Goal: Task Accomplishment & Management: Complete application form

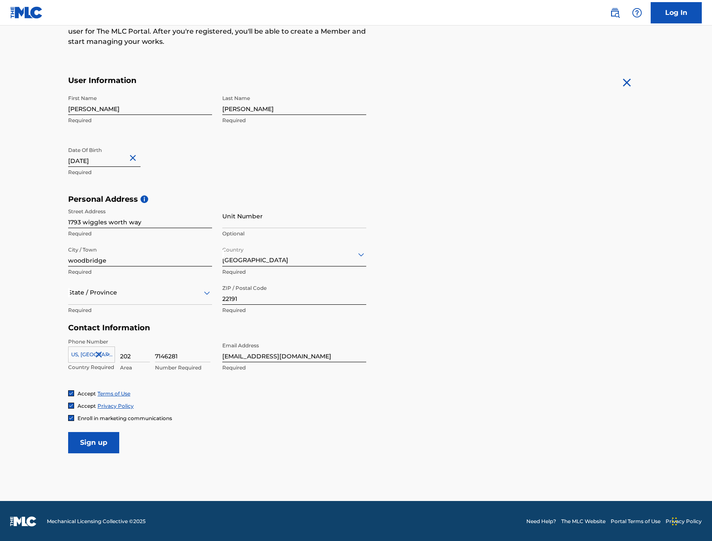
click at [72, 418] on img at bounding box center [71, 418] width 5 height 5
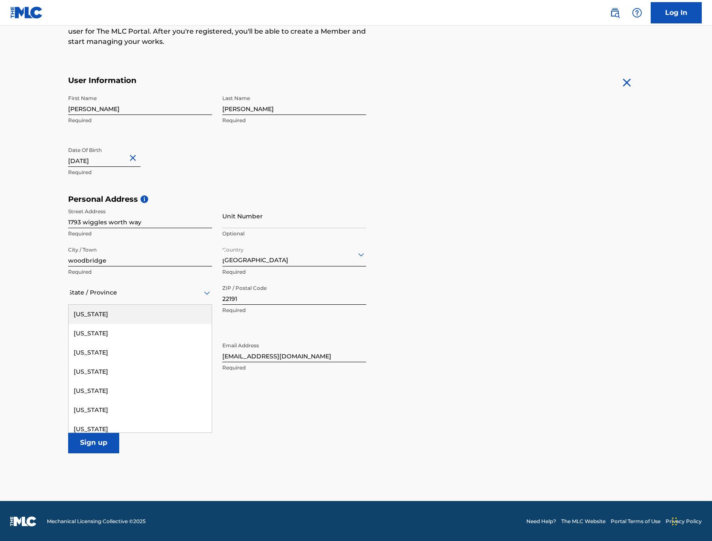
click at [208, 292] on icon at bounding box center [207, 292] width 6 height 3
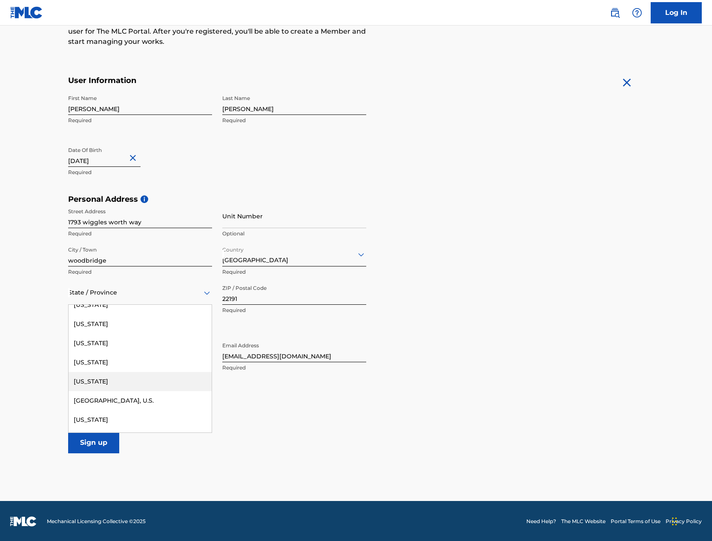
scroll to position [890, 0]
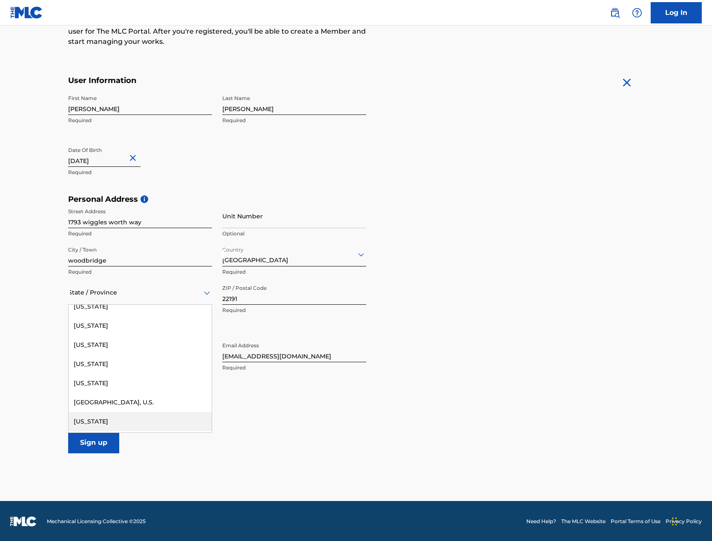
click at [94, 420] on div "[US_STATE]" at bounding box center [140, 421] width 143 height 19
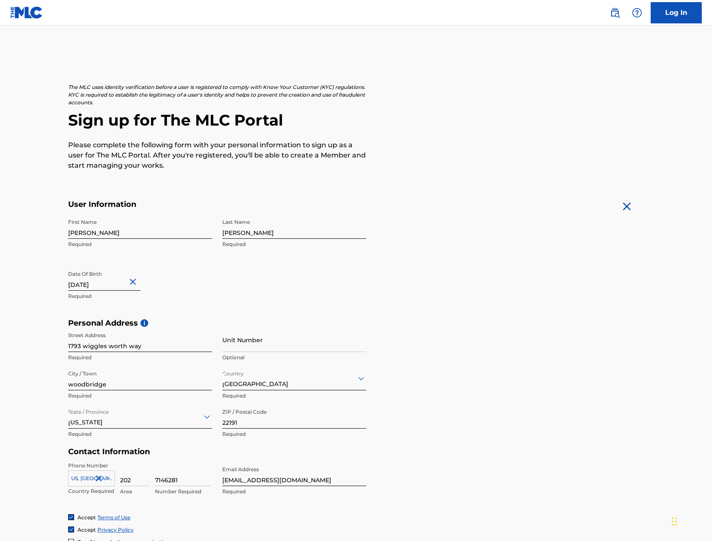
scroll to position [124, 0]
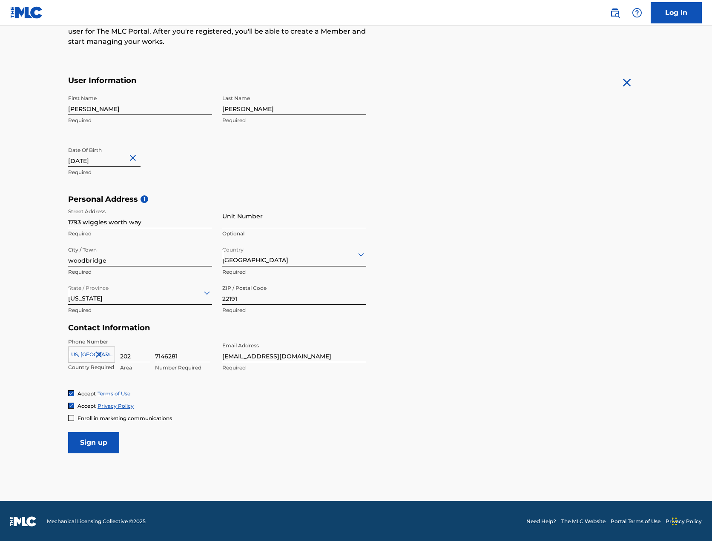
click at [97, 445] on input "Sign up" at bounding box center [93, 442] width 51 height 21
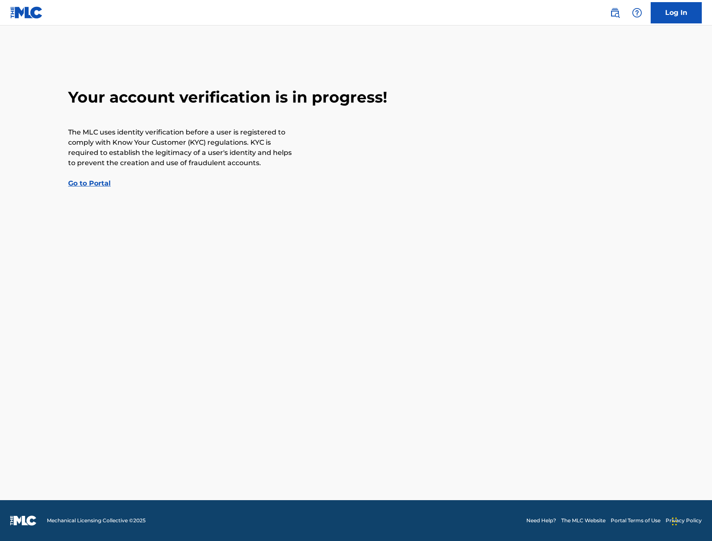
click at [93, 183] on link "Go to Portal" at bounding box center [89, 183] width 43 height 8
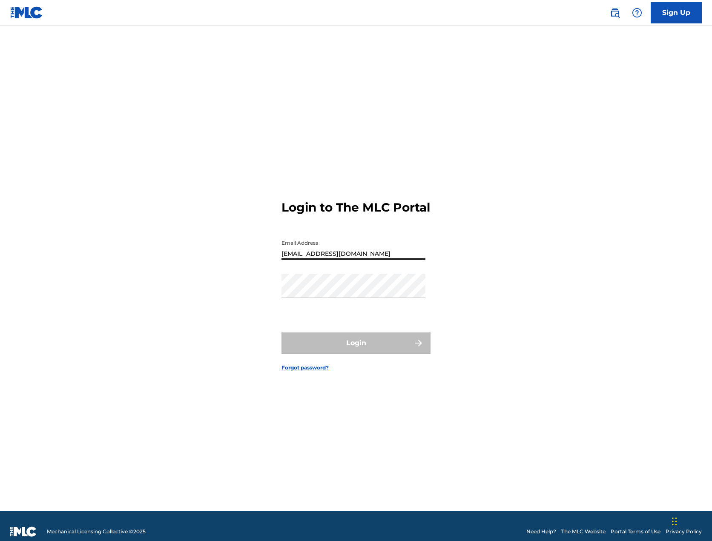
type input "[EMAIL_ADDRESS][DOMAIN_NAME]"
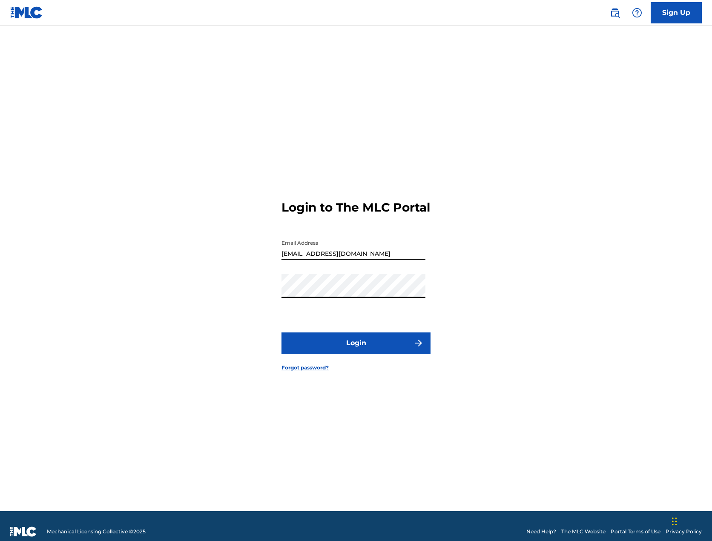
click at [348, 351] on button "Login" at bounding box center [356, 343] width 149 height 21
click at [471, 219] on div "Login to The MLC Portal Email Address [EMAIL_ADDRESS][DOMAIN_NAME] Password Log…" at bounding box center [356, 279] width 596 height 465
click at [683, 16] on link "Sign Up" at bounding box center [676, 12] width 51 height 21
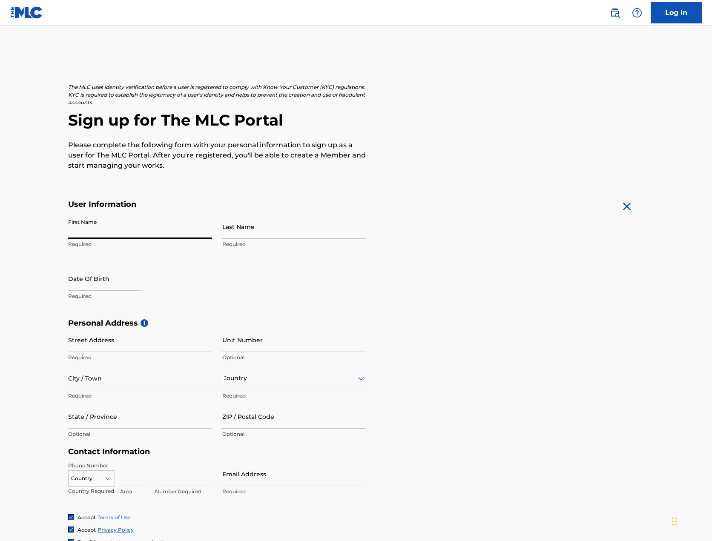
click at [122, 231] on input "First Name" at bounding box center [140, 227] width 144 height 24
type input "[PERSON_NAME]"
select select "7"
select select "2025"
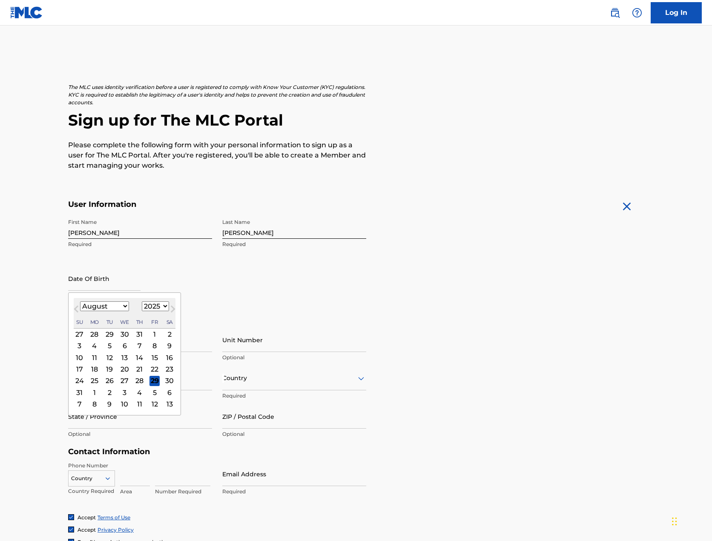
select select "6"
select select "1977"
click at [107, 358] on div "12" at bounding box center [109, 358] width 10 height 10
type input "[DATE]"
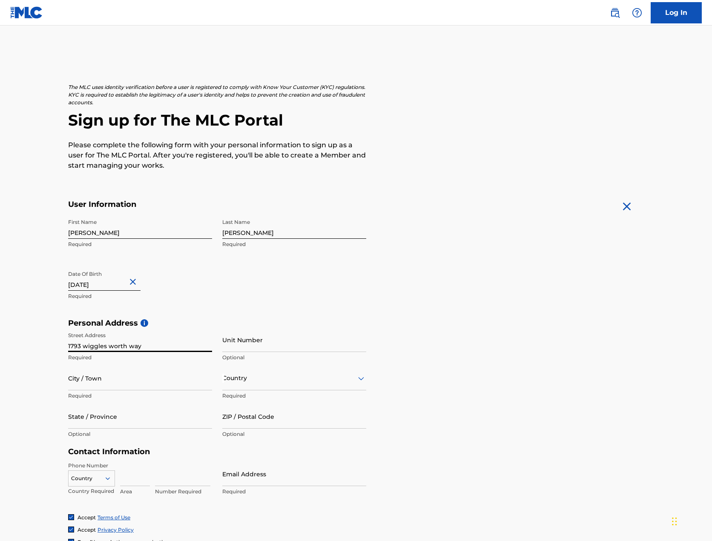
type input "1793 wiggles worth way"
type input "woodbridge"
click at [209, 422] on input "State / Province" at bounding box center [140, 417] width 144 height 24
click at [210, 422] on input "State / Province" at bounding box center [140, 417] width 144 height 24
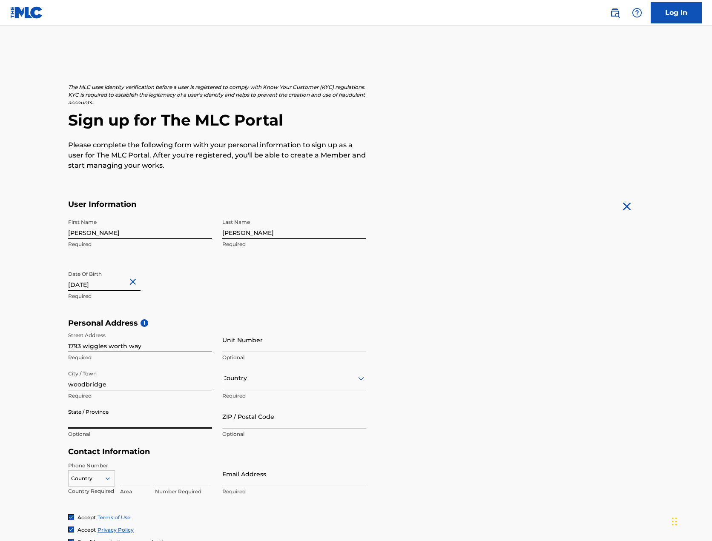
click at [210, 423] on input "State / Province" at bounding box center [140, 417] width 144 height 24
click at [205, 423] on input "State / Province" at bounding box center [140, 417] width 144 height 24
click at [121, 421] on input "State / Province" at bounding box center [140, 417] width 144 height 24
type input "[US_STATE]"
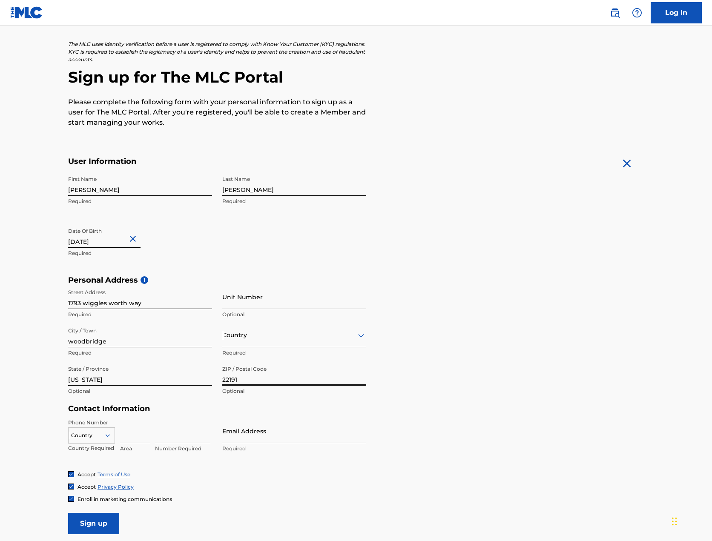
scroll to position [45, 0]
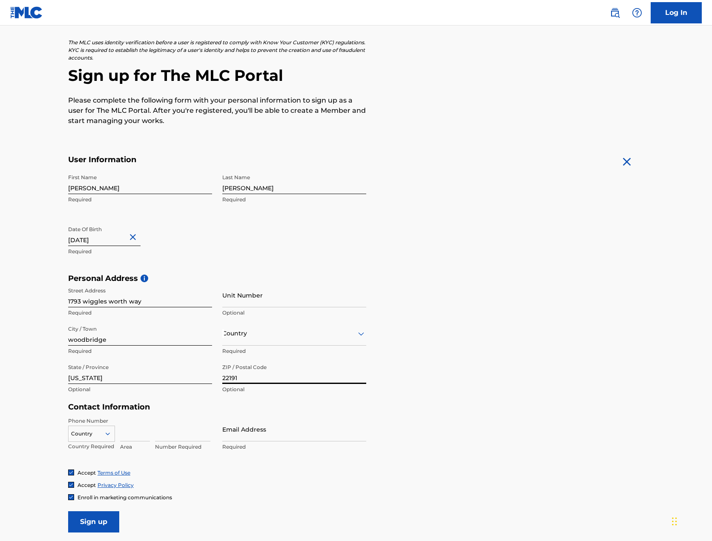
type input "22191"
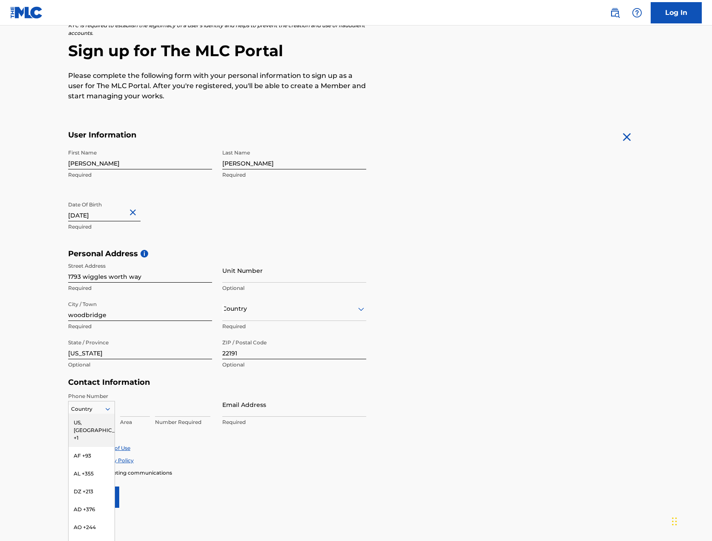
click at [109, 414] on div "US, [GEOGRAPHIC_DATA] +1, 1 of 216. 216 results available. Use Up and Down to c…" at bounding box center [91, 407] width 47 height 13
click at [89, 422] on div "US, [GEOGRAPHIC_DATA] +1" at bounding box center [92, 430] width 46 height 33
click at [132, 411] on input at bounding box center [135, 405] width 30 height 24
type input "202"
type input "7146281"
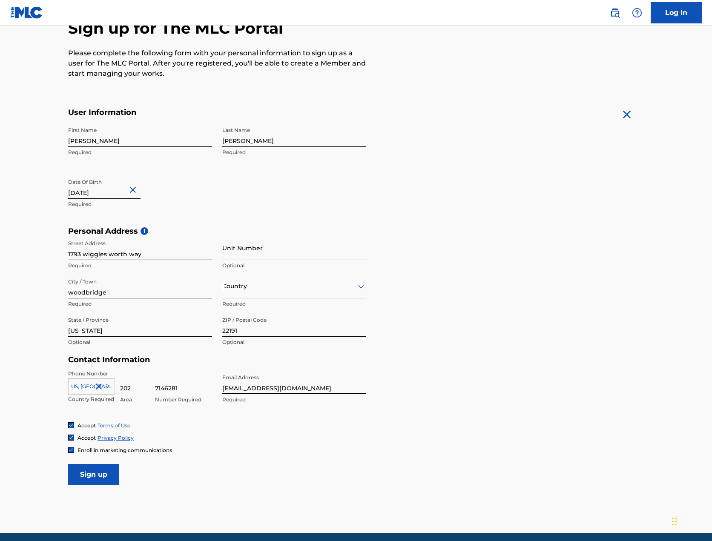
scroll to position [124, 0]
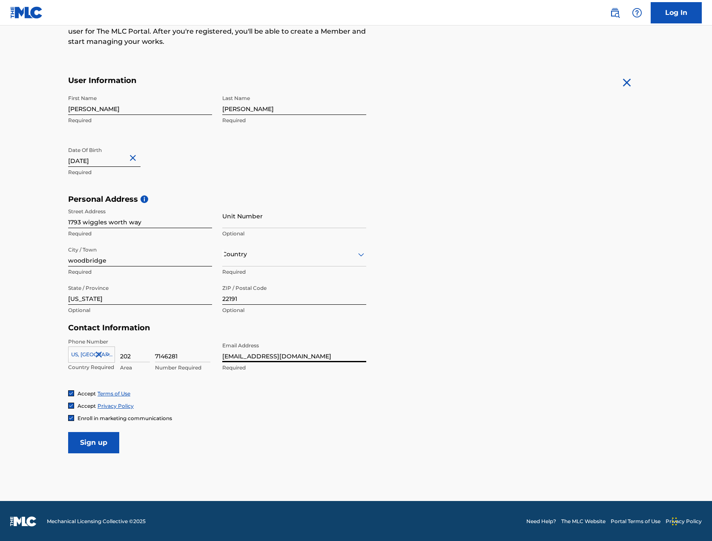
type input "[EMAIL_ADDRESS][DOMAIN_NAME]"
click at [111, 445] on input "Sign up" at bounding box center [93, 442] width 51 height 21
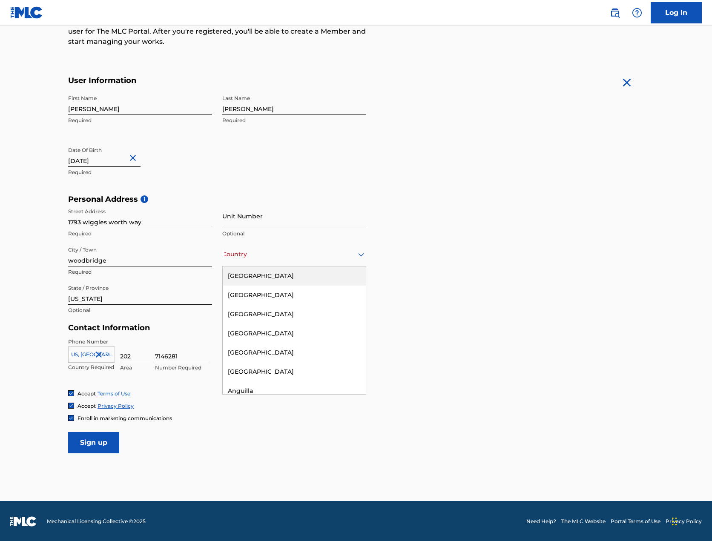
click at [356, 255] on icon at bounding box center [361, 255] width 10 height 10
click at [305, 279] on div "[GEOGRAPHIC_DATA]" at bounding box center [294, 276] width 143 height 19
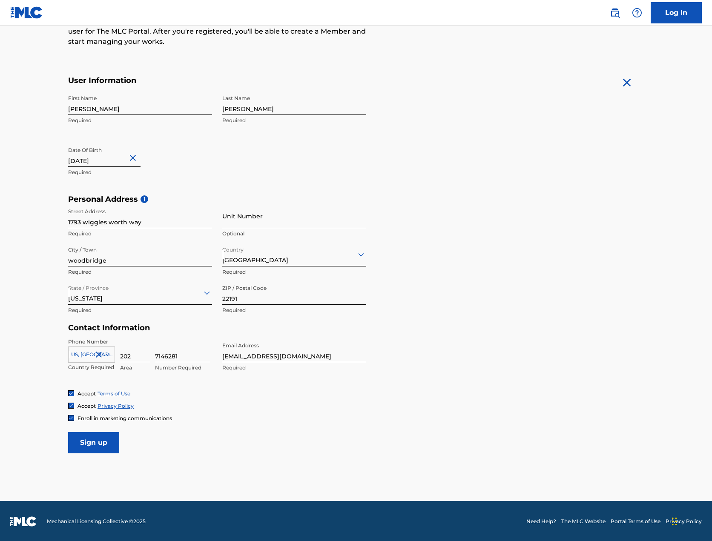
click at [109, 445] on input "Sign up" at bounding box center [93, 442] width 51 height 21
click at [628, 82] on img at bounding box center [627, 83] width 14 height 14
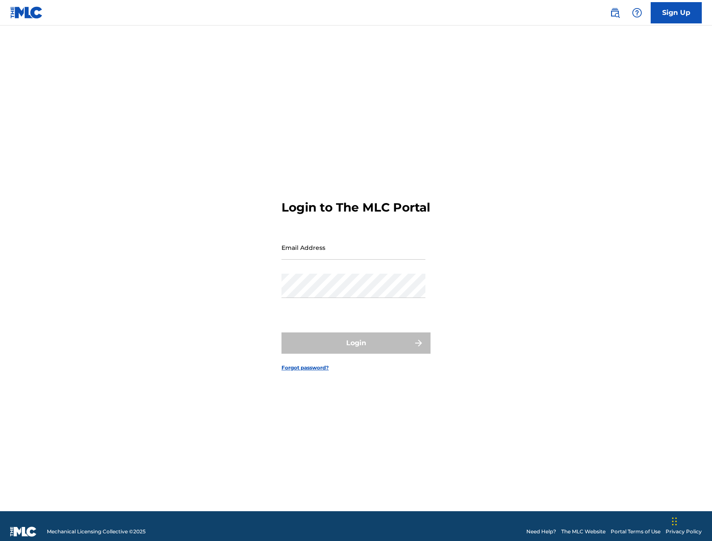
click at [441, 170] on div "Login to The MLC Portal Email Address Password Login Forgot password?" at bounding box center [356, 279] width 596 height 465
click at [352, 259] on input "Email Address" at bounding box center [354, 248] width 144 height 24
type input "[EMAIL_ADDRESS][DOMAIN_NAME]"
click at [477, 285] on div "Login to The MLC Portal Email Address [EMAIL_ADDRESS][DOMAIN_NAME] Password Log…" at bounding box center [356, 279] width 596 height 465
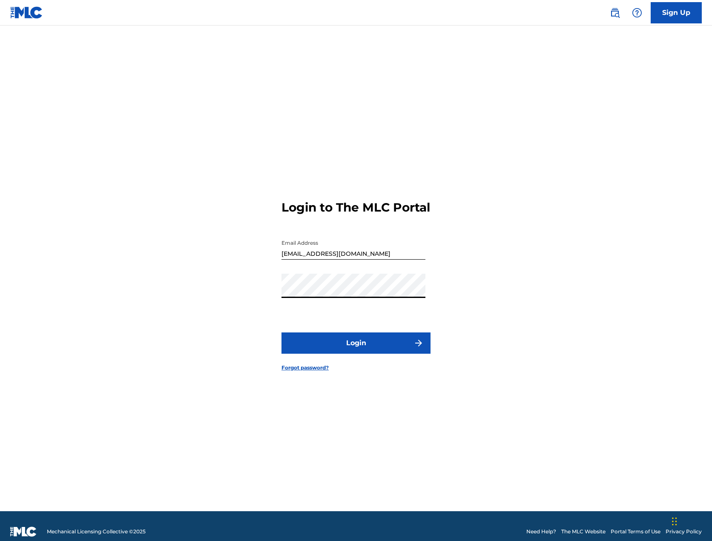
click at [373, 353] on button "Login" at bounding box center [356, 343] width 149 height 21
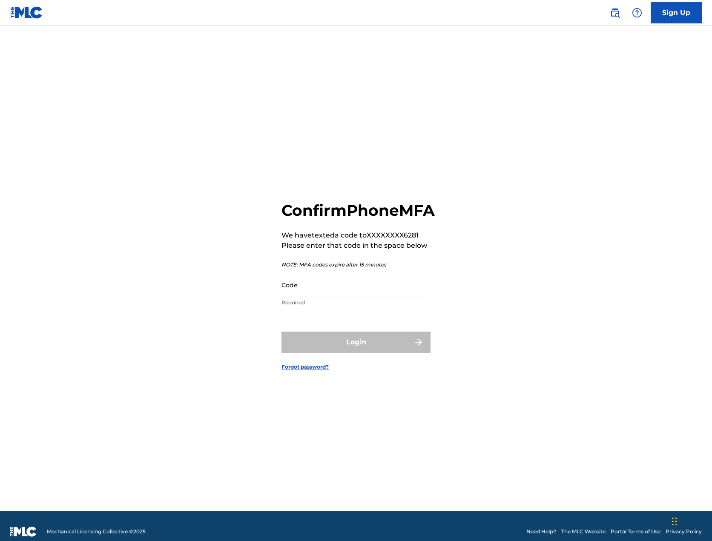
click at [357, 294] on input "Code" at bounding box center [354, 285] width 144 height 24
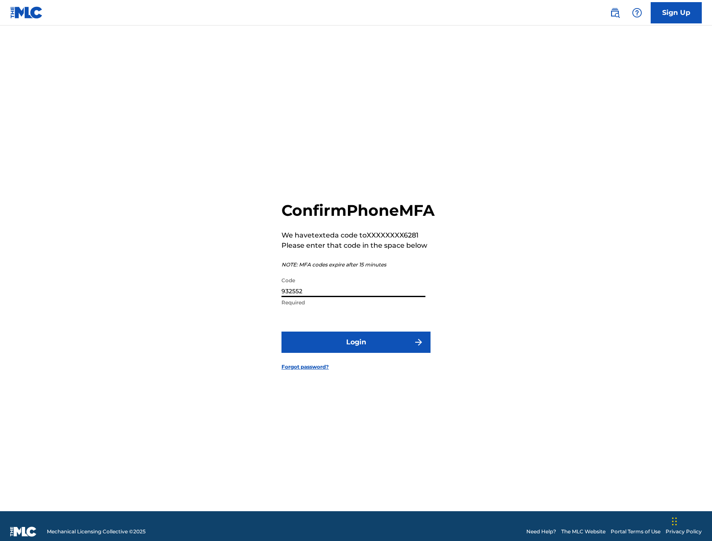
type input "932552"
click at [380, 348] on button "Login" at bounding box center [356, 342] width 149 height 21
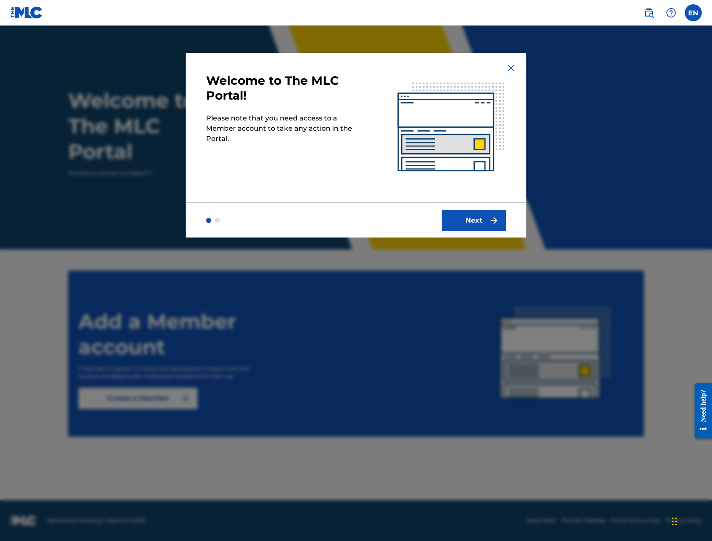
click at [486, 221] on button "Next" at bounding box center [474, 220] width 64 height 21
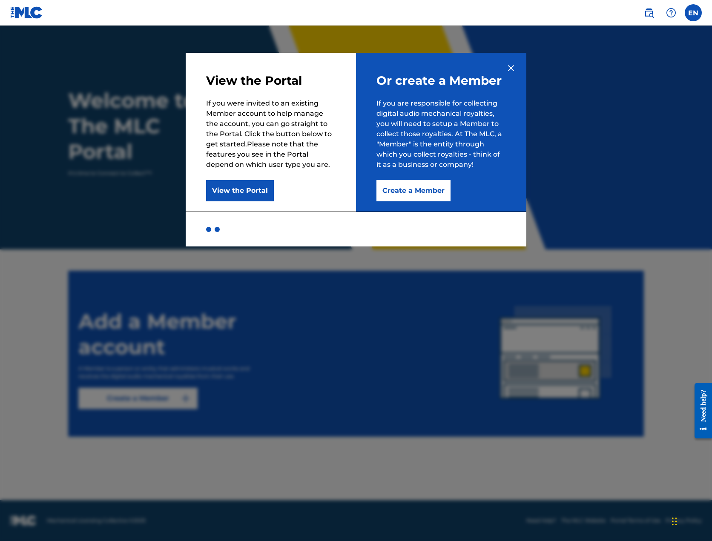
click at [511, 67] on img at bounding box center [511, 68] width 10 height 10
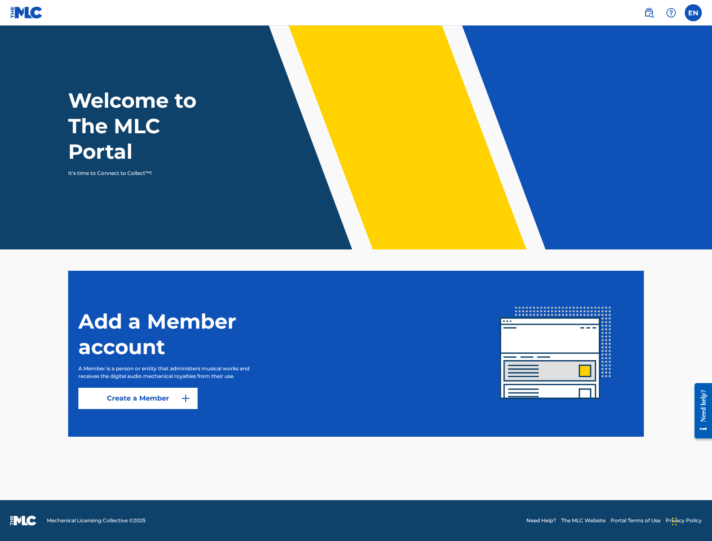
click at [142, 398] on link "Create a Member" at bounding box center [137, 398] width 119 height 21
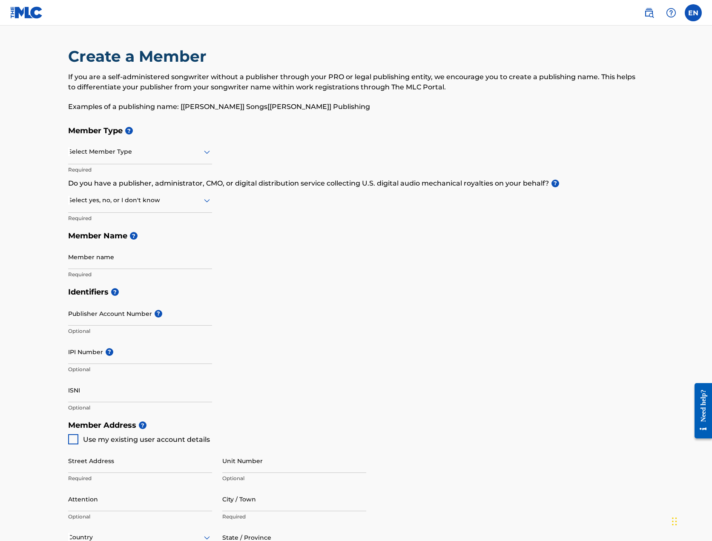
click at [207, 153] on icon at bounding box center [207, 152] width 6 height 3
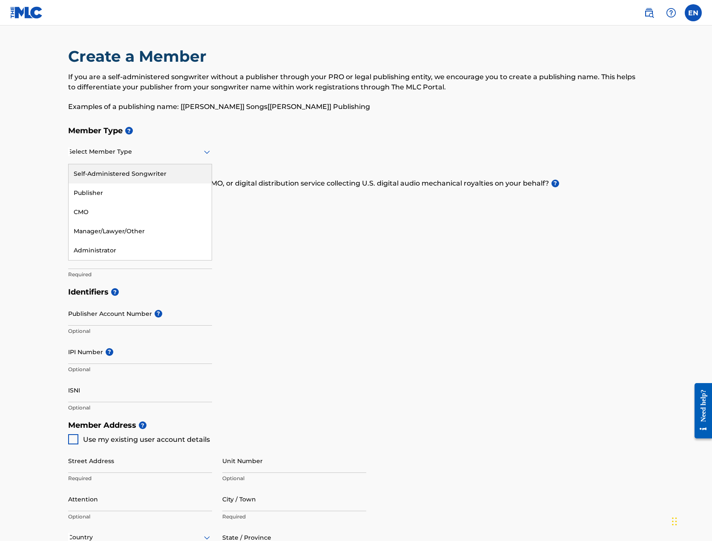
click at [135, 173] on div "Self-Administered Songwriter" at bounding box center [140, 173] width 143 height 19
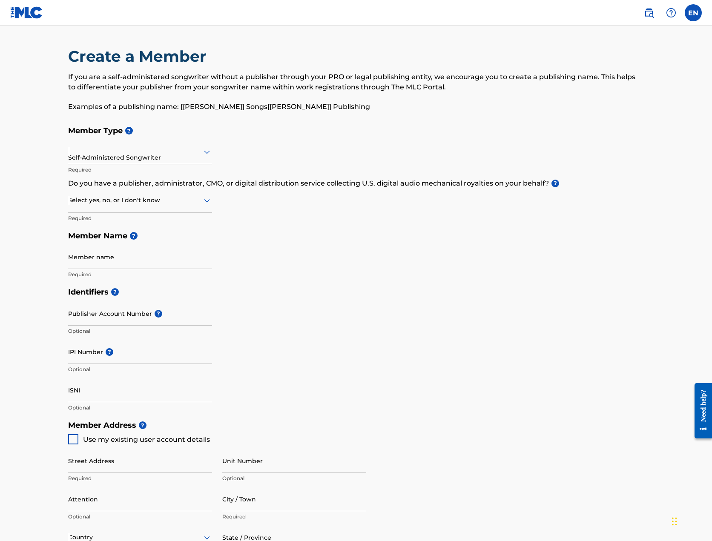
click at [208, 200] on icon at bounding box center [207, 200] width 6 height 3
click at [114, 221] on div "Yes" at bounding box center [140, 222] width 143 height 19
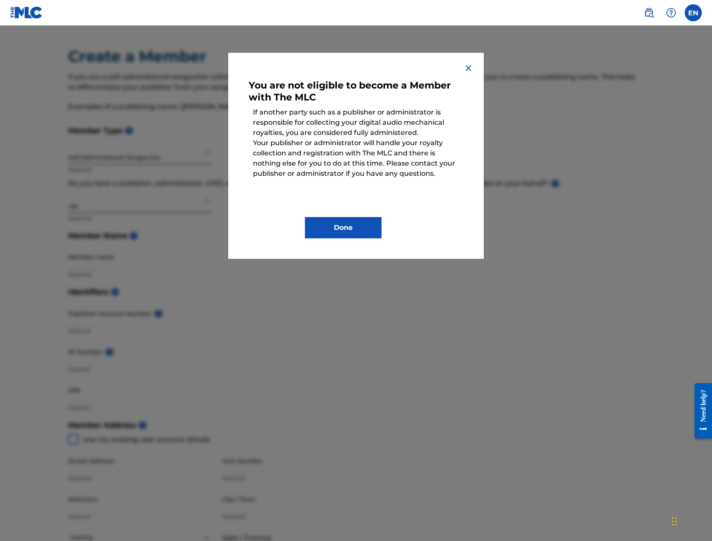
click at [469, 67] on img at bounding box center [469, 68] width 10 height 10
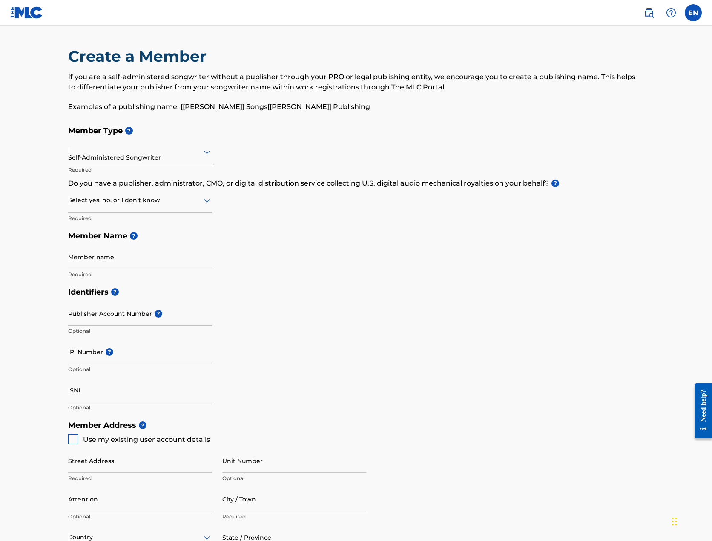
click at [207, 201] on icon at bounding box center [207, 200] width 6 height 3
click at [145, 239] on div "No" at bounding box center [140, 241] width 143 height 19
type input "[PERSON_NAME]"
click at [138, 317] on input "Publisher Account Number ?" at bounding box center [140, 314] width 144 height 24
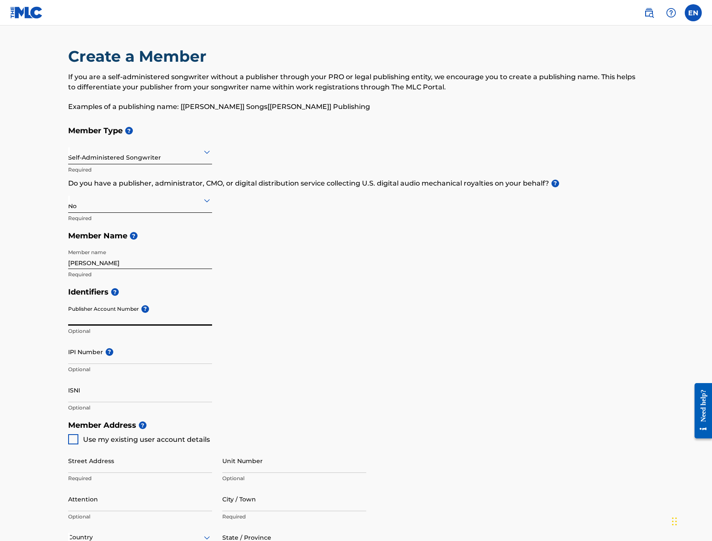
click at [130, 355] on input "IPI Number ?" at bounding box center [140, 352] width 144 height 24
drag, startPoint x: 69, startPoint y: 262, endPoint x: 126, endPoint y: 259, distance: 57.2
click at [126, 259] on input "[PERSON_NAME]" at bounding box center [140, 257] width 144 height 24
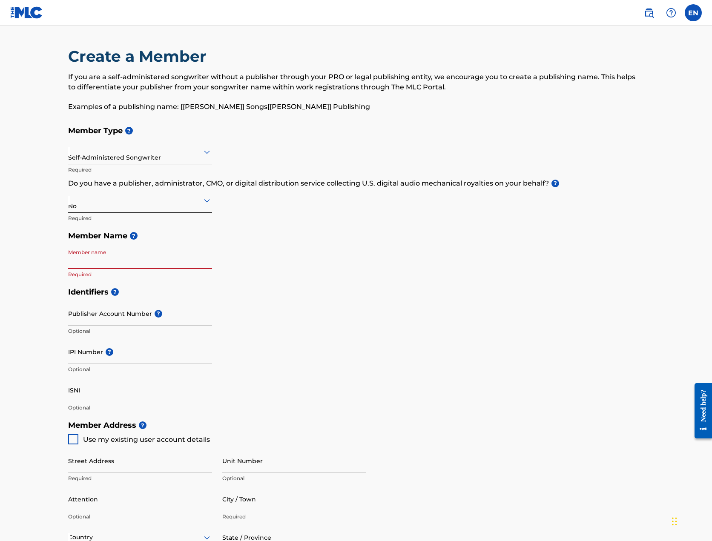
click at [94, 357] on input "IPI Number ?" at bounding box center [140, 352] width 144 height 24
type input "831936722"
click at [115, 262] on input "Member name" at bounding box center [140, 257] width 144 height 24
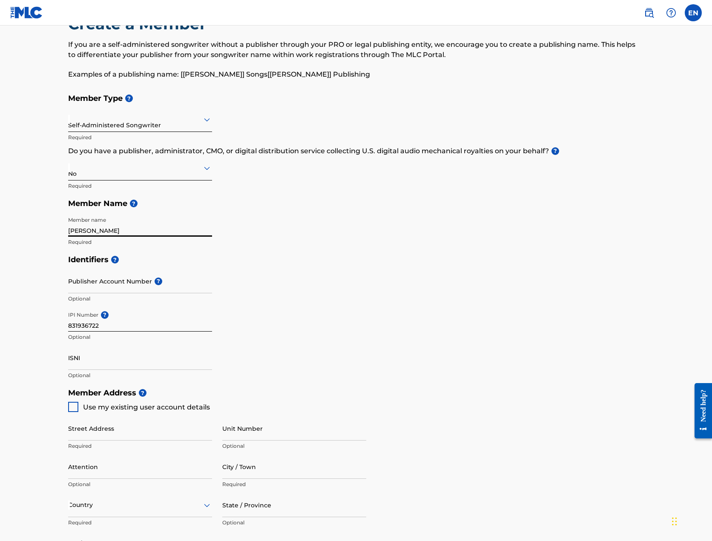
scroll to position [42, 0]
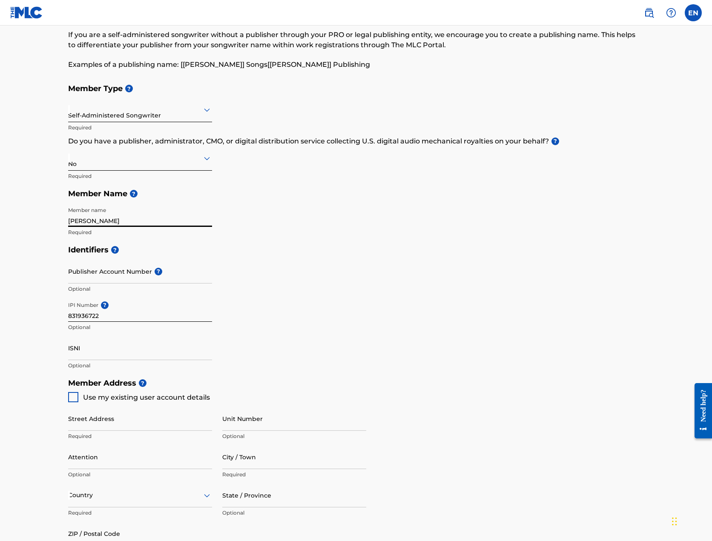
type input "[PERSON_NAME]"
click at [73, 397] on div at bounding box center [73, 397] width 10 height 10
type input "1793 wiggles worth way"
type input "woodbridge"
type input "22191"
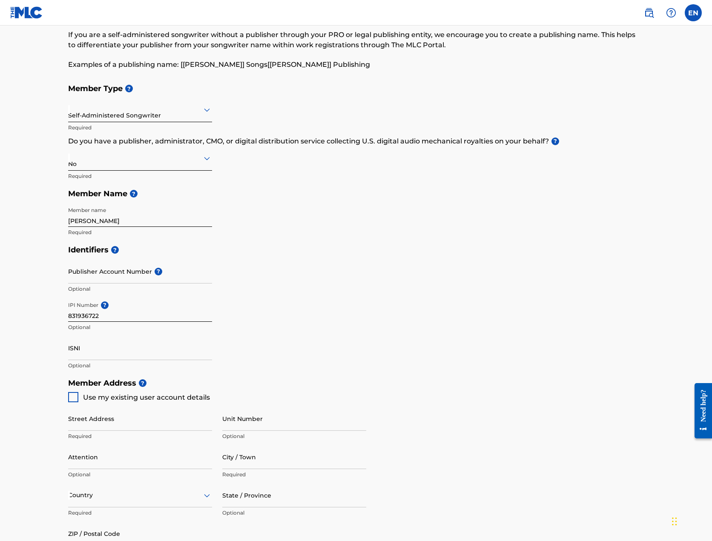
type input "202"
type input "7146281"
type input "[EMAIL_ADDRESS][DOMAIN_NAME]"
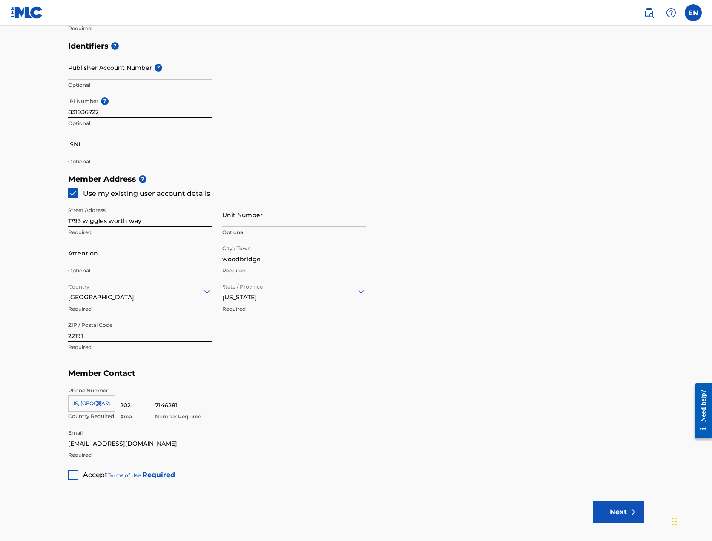
scroll to position [289, 0]
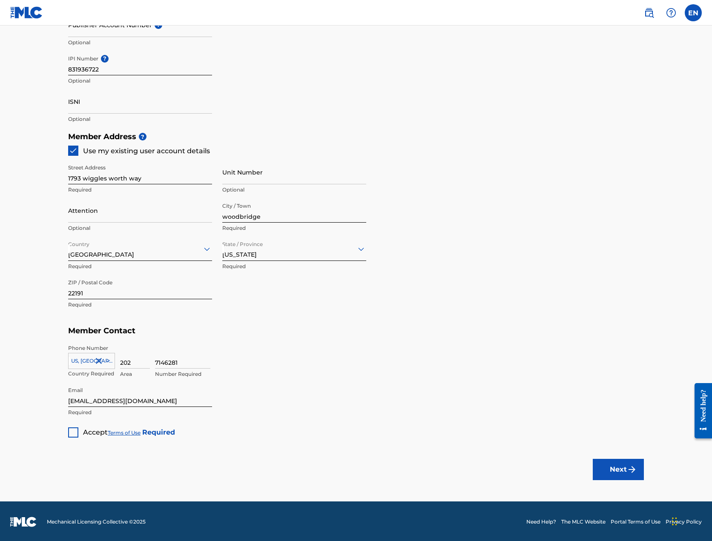
click at [75, 432] on div at bounding box center [73, 433] width 10 height 10
click at [619, 467] on button "Next" at bounding box center [618, 469] width 51 height 21
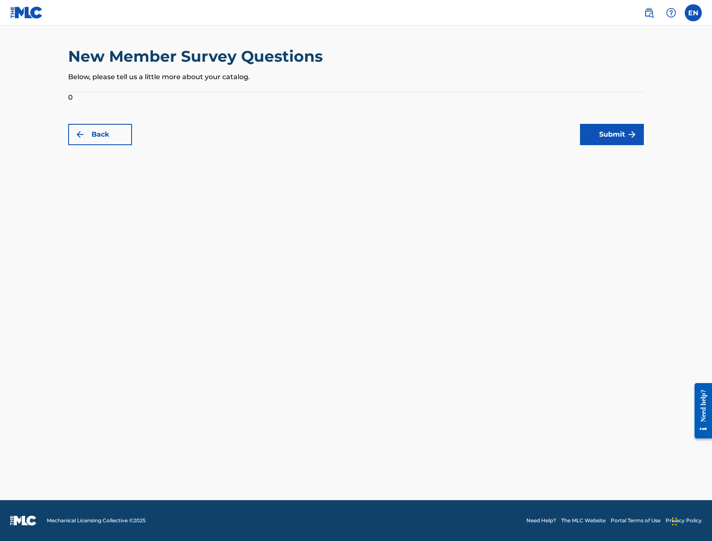
click at [608, 137] on button "Submit" at bounding box center [612, 134] width 64 height 21
click at [613, 138] on button "Submit" at bounding box center [612, 134] width 64 height 21
click at [124, 138] on button "Back" at bounding box center [100, 134] width 64 height 21
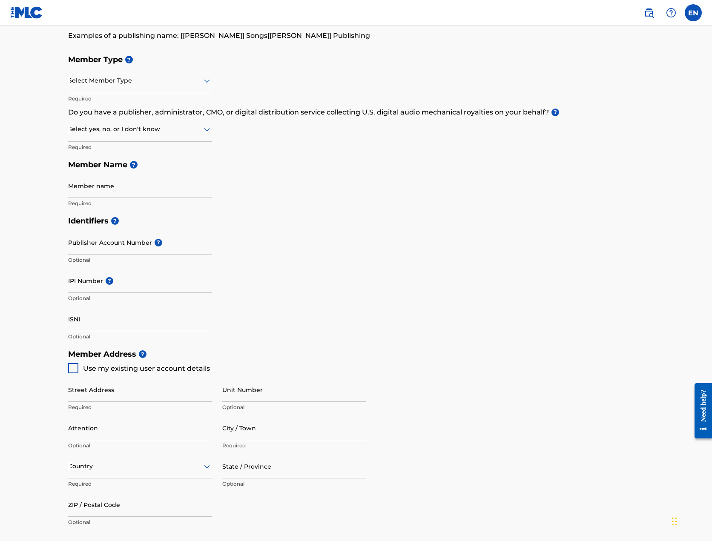
scroll to position [138, 0]
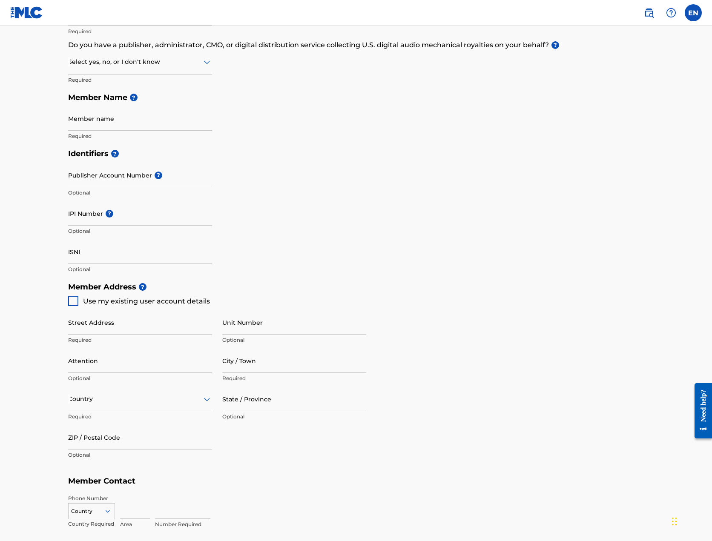
click at [75, 303] on div at bounding box center [73, 301] width 10 height 10
type input "1793 wiggles worth way"
type input "woodbridge"
type input "22191"
type input "202"
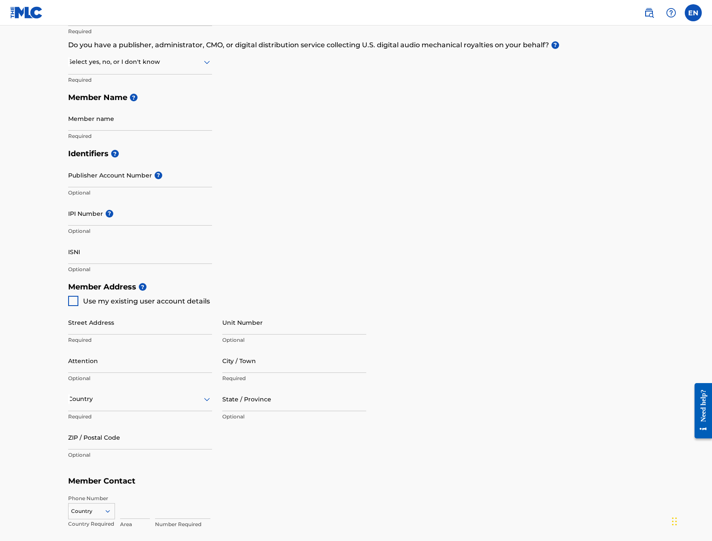
type input "7146281"
type input "[EMAIL_ADDRESS][DOMAIN_NAME]"
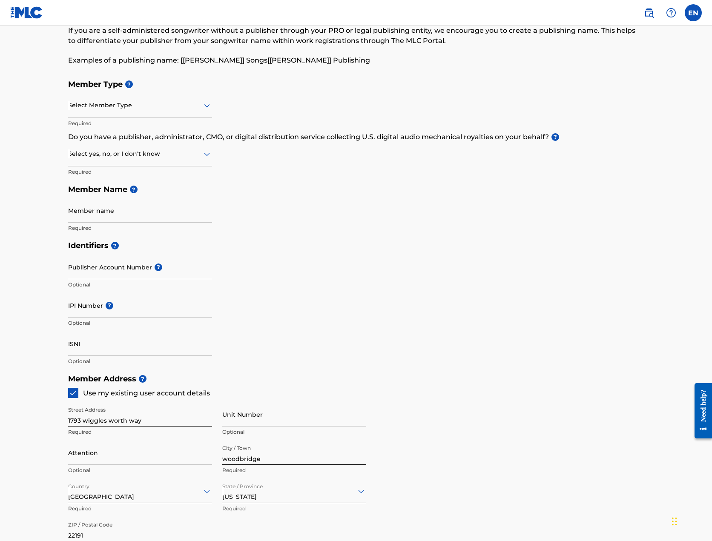
scroll to position [0, 0]
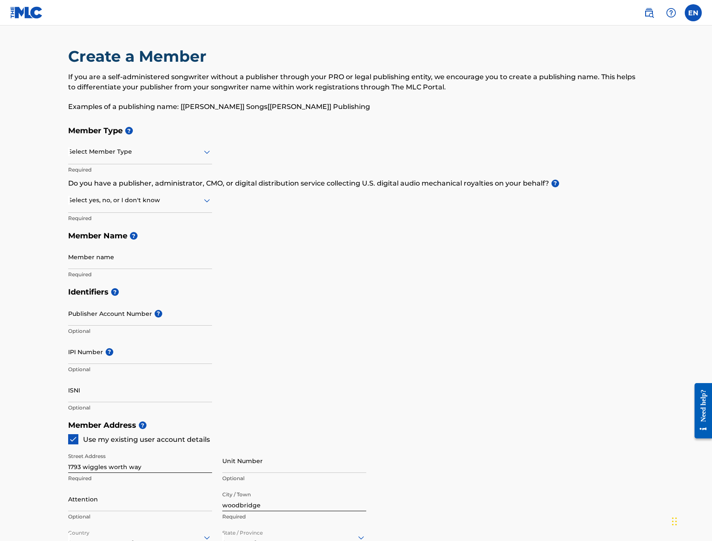
click at [207, 151] on icon at bounding box center [207, 152] width 10 height 10
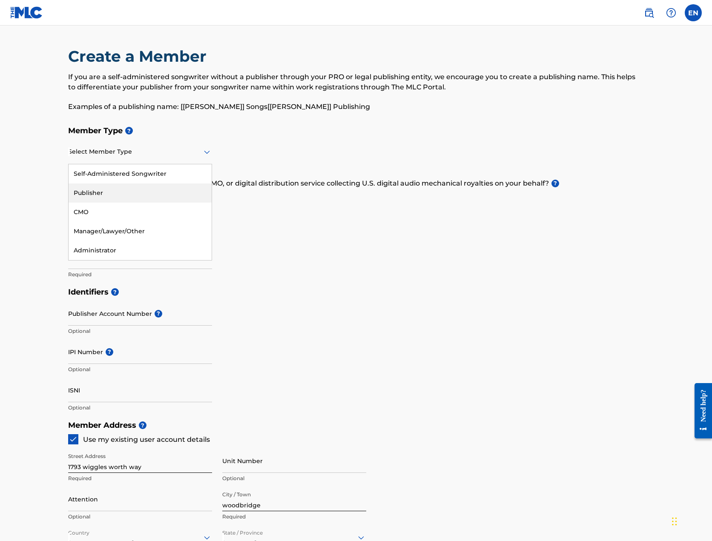
click at [161, 192] on div "Publisher" at bounding box center [140, 193] width 143 height 19
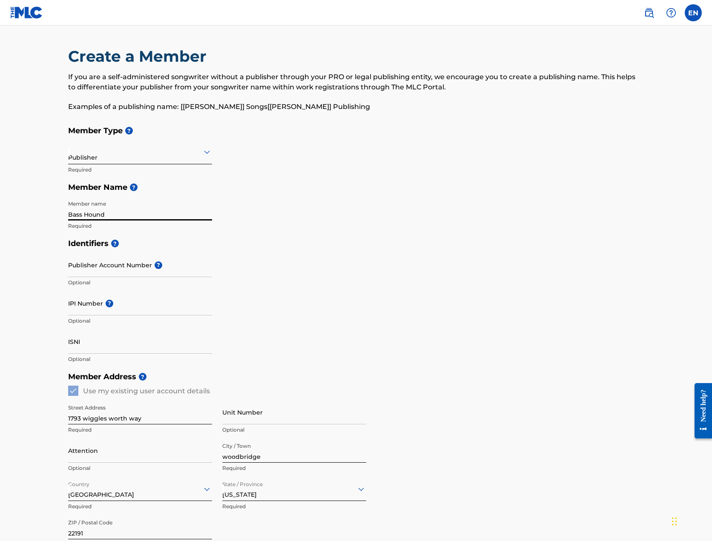
type input "Bass Hound"
click at [696, 13] on label at bounding box center [693, 12] width 17 height 17
click at [694, 13] on input "EN [PERSON_NAME] [PERSON_NAME][EMAIL_ADDRESS][DOMAIN_NAME] Notification Prefere…" at bounding box center [694, 13] width 0 height 0
click at [608, 105] on link "Profile" at bounding box center [609, 106] width 17 height 8
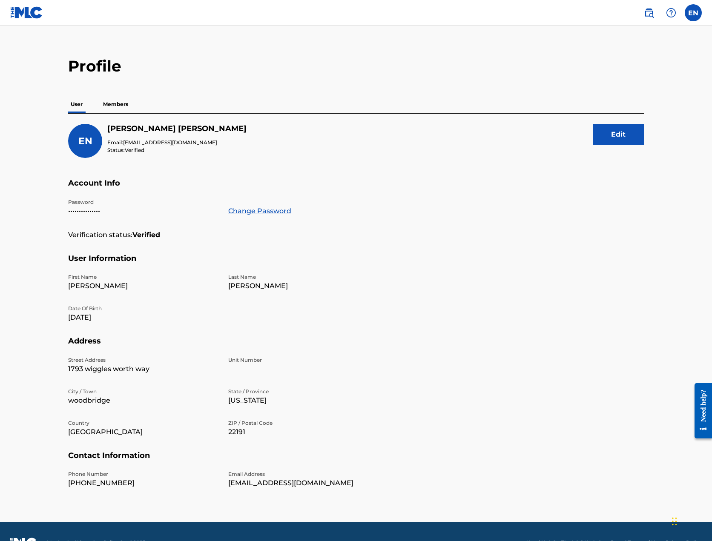
scroll to position [31, 0]
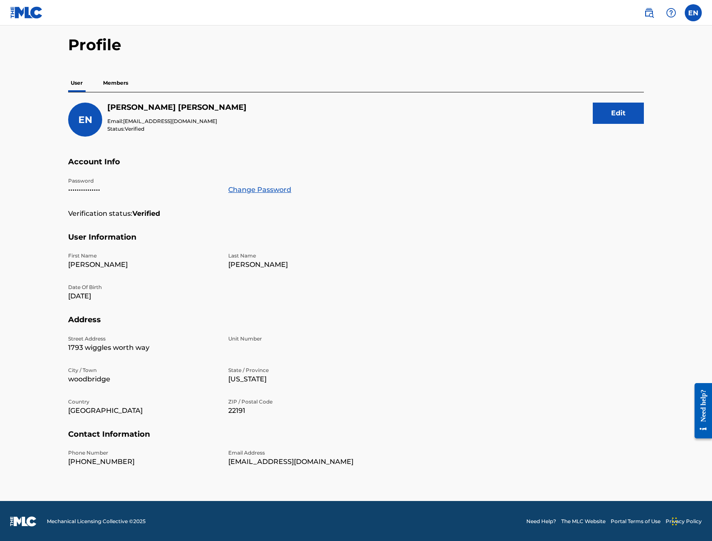
click at [116, 82] on p "Members" at bounding box center [116, 83] width 30 height 18
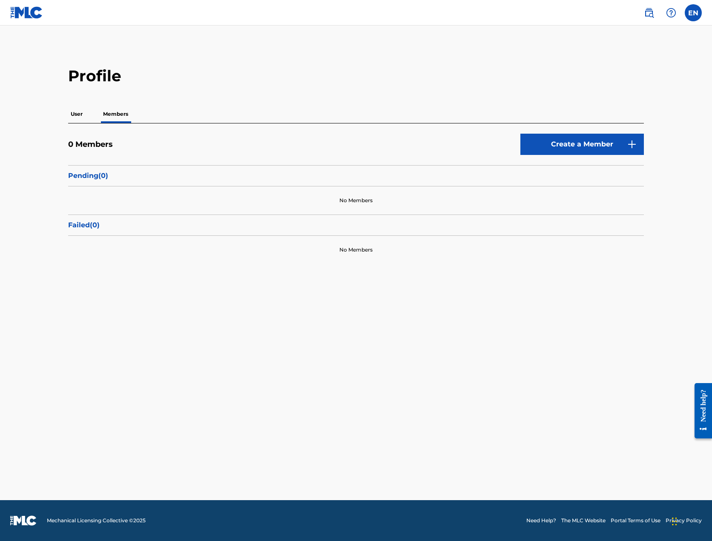
click at [79, 114] on p "User" at bounding box center [76, 114] width 17 height 18
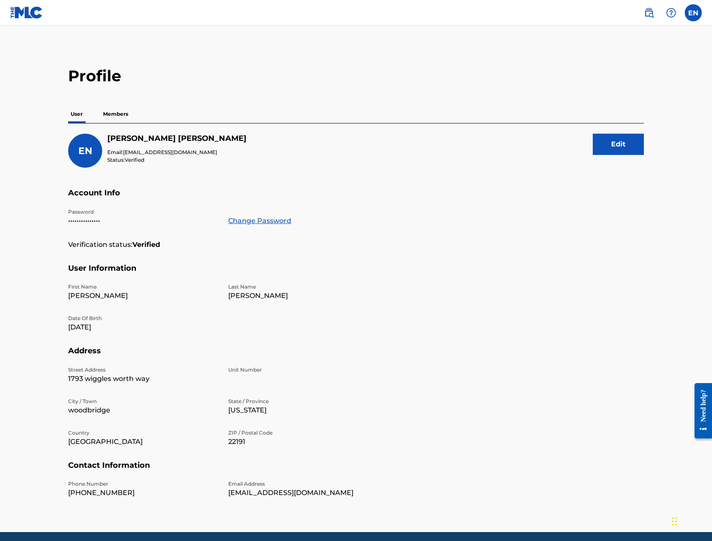
click at [692, 17] on label at bounding box center [693, 12] width 17 height 17
click at [694, 13] on input "EN [PERSON_NAME] [PERSON_NAME][EMAIL_ADDRESS][DOMAIN_NAME] Notification Prefere…" at bounding box center [694, 13] width 0 height 0
click at [613, 120] on p "Log out" at bounding box center [611, 121] width 20 height 8
click at [694, 13] on input "EN [PERSON_NAME] [PERSON_NAME][EMAIL_ADDRESS][DOMAIN_NAME] Notification Prefere…" at bounding box center [694, 13] width 0 height 0
